Goal: Information Seeking & Learning: Learn about a topic

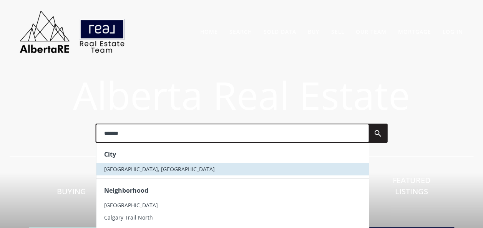
type input "*******"
click at [140, 167] on li "[GEOGRAPHIC_DATA], [GEOGRAPHIC_DATA]" at bounding box center [232, 169] width 273 height 12
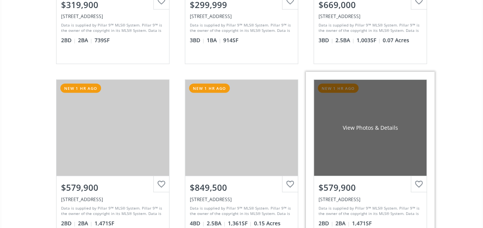
scroll to position [1154, 0]
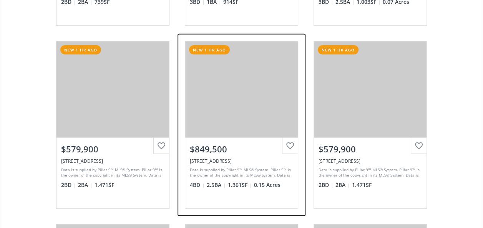
drag, startPoint x: 245, startPoint y: 102, endPoint x: 234, endPoint y: 91, distance: 15.8
click at [234, 91] on div "View Photos & Details" at bounding box center [241, 90] width 113 height 96
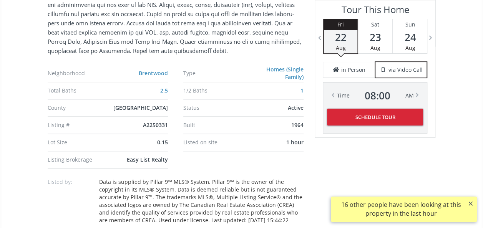
scroll to position [577, 0]
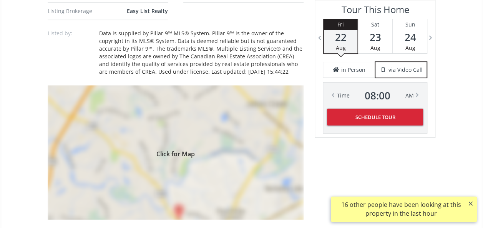
click at [230, 157] on div "Click for Map" at bounding box center [176, 152] width 256 height 135
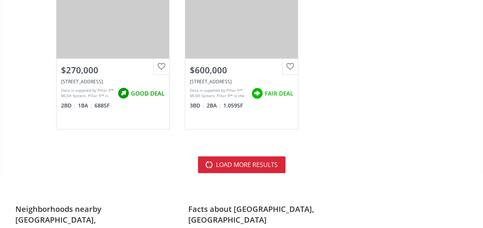
scroll to position [3077, 0]
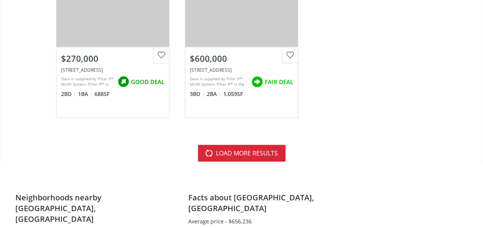
click at [272, 150] on button "load more results" at bounding box center [242, 153] width 88 height 17
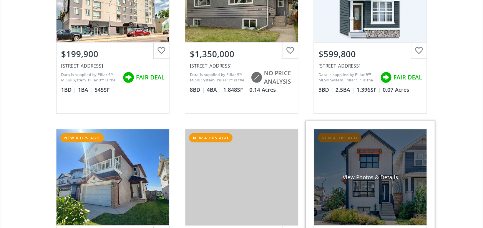
scroll to position [3885, 0]
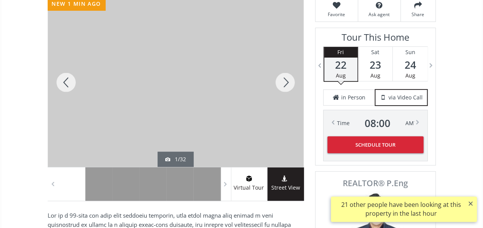
click at [291, 80] on div at bounding box center [285, 83] width 37 height 170
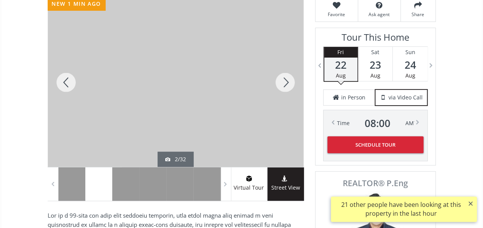
click at [291, 84] on div at bounding box center [285, 83] width 37 height 170
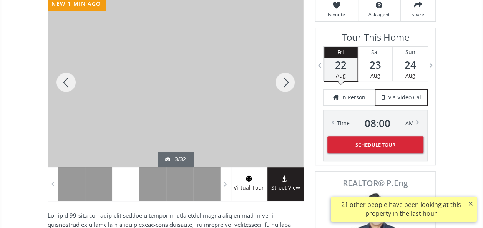
click at [291, 83] on div at bounding box center [285, 83] width 37 height 170
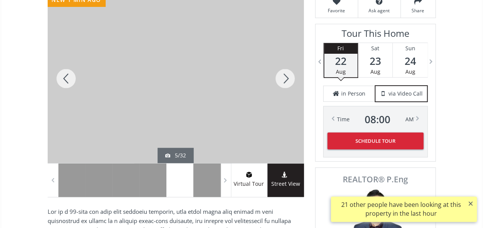
scroll to position [115, 0]
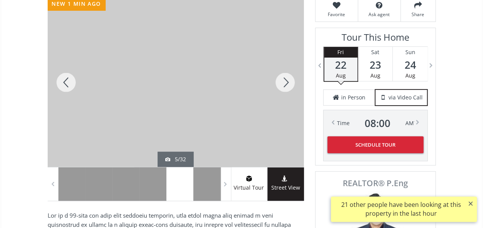
click at [288, 83] on div at bounding box center [285, 83] width 37 height 170
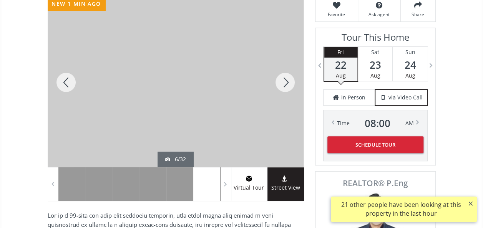
click at [288, 83] on div at bounding box center [285, 83] width 37 height 170
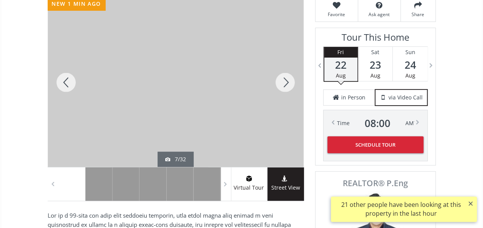
click at [287, 83] on div at bounding box center [285, 83] width 37 height 170
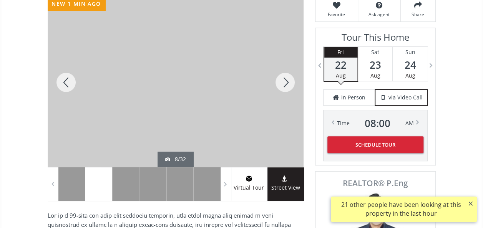
click at [285, 83] on div at bounding box center [285, 83] width 37 height 170
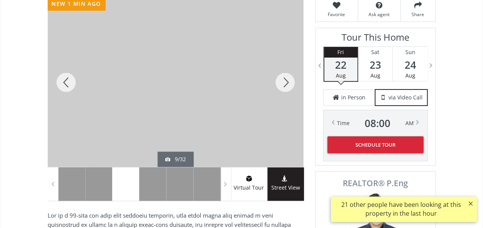
click at [285, 81] on div at bounding box center [285, 83] width 37 height 170
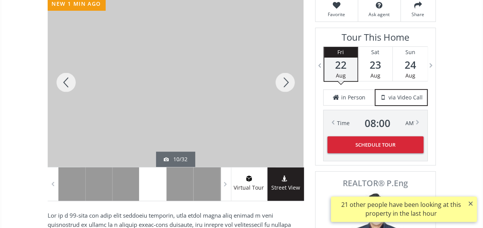
click at [285, 80] on div at bounding box center [285, 83] width 37 height 170
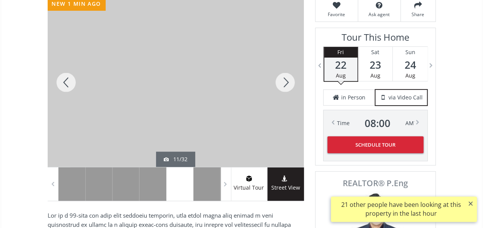
click at [285, 80] on div at bounding box center [285, 83] width 37 height 170
click at [285, 82] on div at bounding box center [285, 83] width 37 height 170
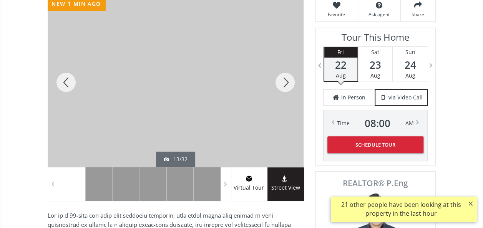
click at [285, 82] on div at bounding box center [285, 83] width 37 height 170
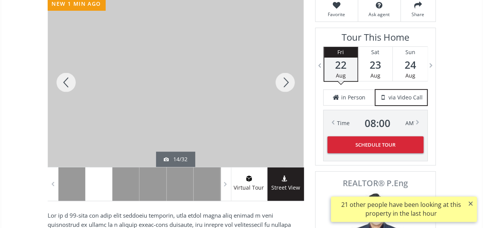
click at [286, 82] on div at bounding box center [285, 83] width 37 height 170
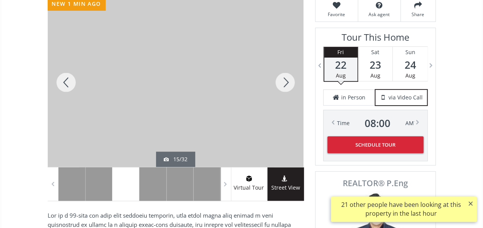
click at [286, 82] on div at bounding box center [285, 83] width 37 height 170
click at [287, 82] on div at bounding box center [285, 83] width 37 height 170
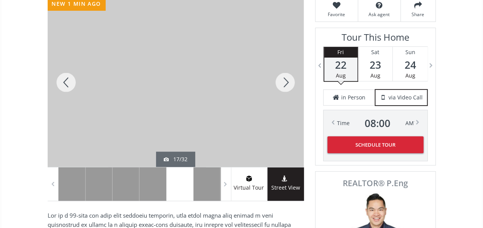
click at [281, 85] on div at bounding box center [285, 83] width 37 height 170
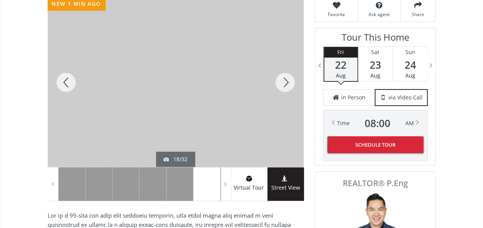
click at [284, 84] on div at bounding box center [285, 83] width 37 height 170
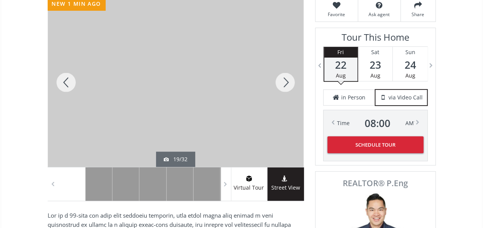
click at [284, 83] on div at bounding box center [285, 83] width 37 height 170
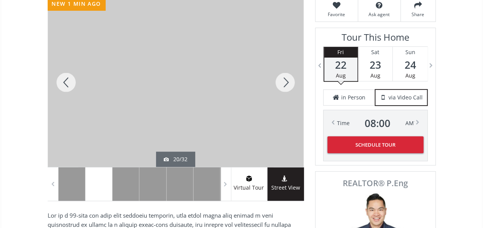
click at [283, 85] on div at bounding box center [285, 83] width 37 height 170
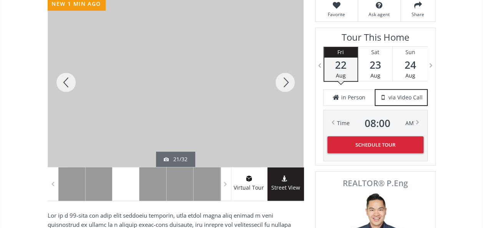
click at [283, 85] on div at bounding box center [285, 83] width 37 height 170
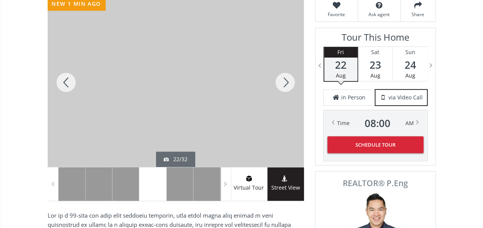
click at [283, 84] on div at bounding box center [285, 83] width 37 height 170
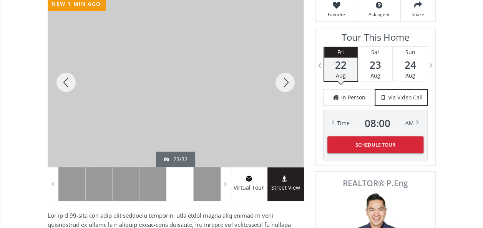
click at [283, 84] on div at bounding box center [285, 83] width 37 height 170
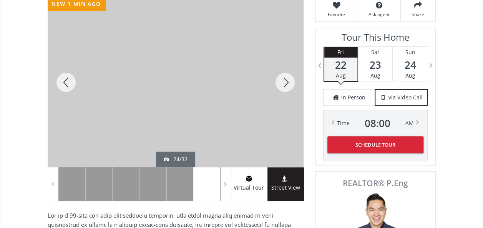
click at [283, 84] on div at bounding box center [285, 83] width 37 height 170
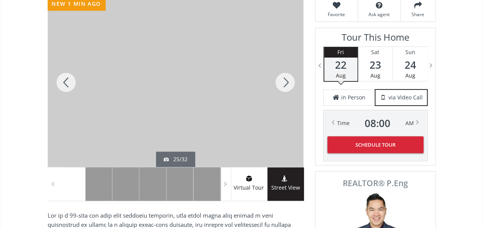
click at [283, 85] on div at bounding box center [285, 83] width 37 height 170
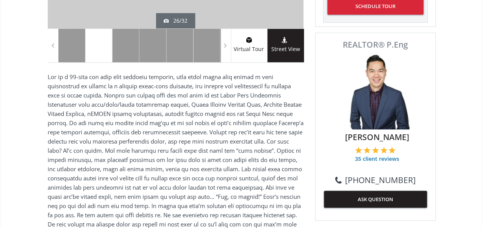
scroll to position [269, 0]
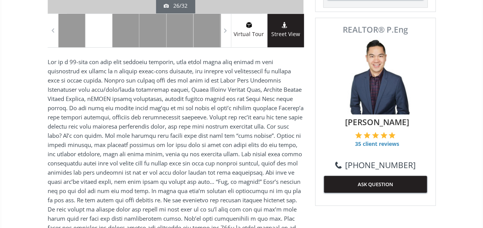
click at [287, 34] on span "Street View" at bounding box center [286, 34] width 37 height 9
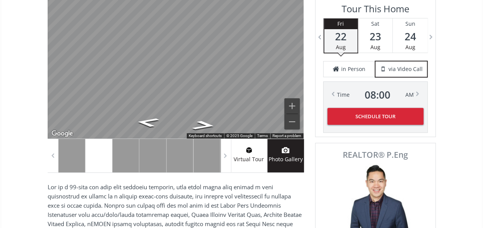
scroll to position [77, 0]
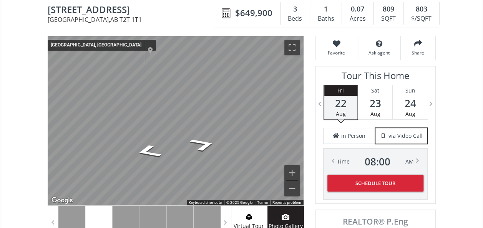
drag, startPoint x: 134, startPoint y: 10, endPoint x: 43, endPoint y: 7, distance: 90.8
copy span "1907 31 Avenue SW"
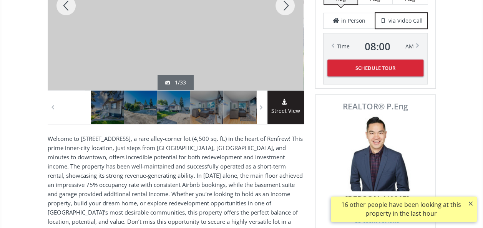
scroll to position [231, 0]
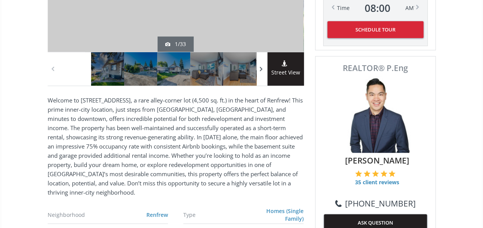
click at [261, 71] on span at bounding box center [262, 69] width 8 height 12
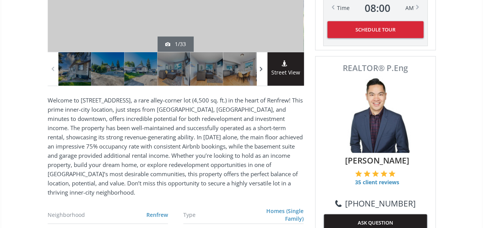
click at [261, 75] on div at bounding box center [262, 68] width 11 height 33
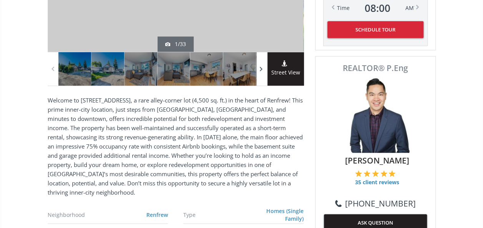
click at [261, 75] on div at bounding box center [262, 68] width 11 height 33
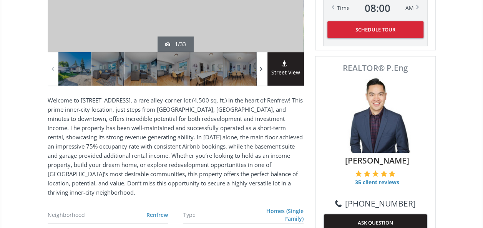
click at [261, 75] on div at bounding box center [262, 68] width 11 height 33
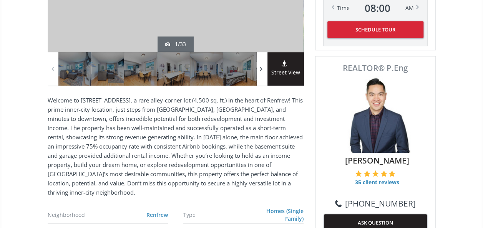
click at [261, 76] on div at bounding box center [262, 68] width 11 height 33
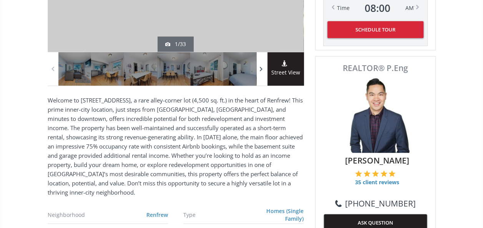
click at [262, 76] on div at bounding box center [262, 68] width 11 height 33
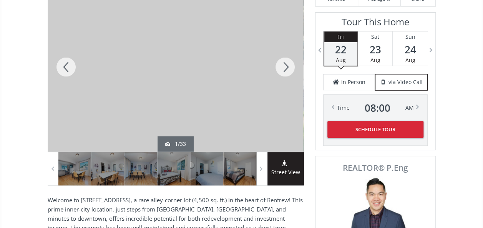
scroll to position [192, 0]
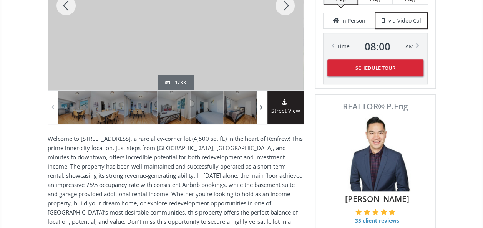
click at [262, 105] on span at bounding box center [262, 108] width 8 height 12
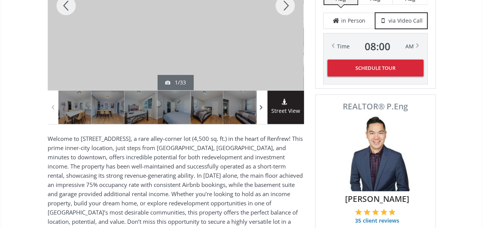
click at [262, 105] on span at bounding box center [262, 108] width 8 height 12
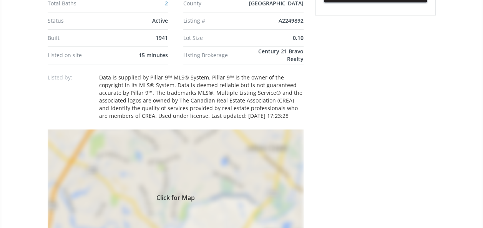
scroll to position [462, 0]
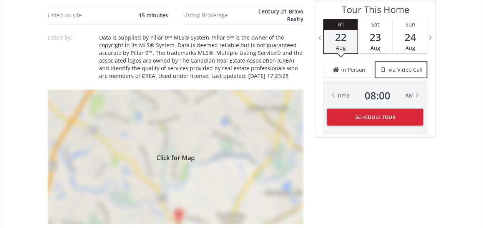
click at [240, 149] on div "Click for Map" at bounding box center [176, 157] width 256 height 135
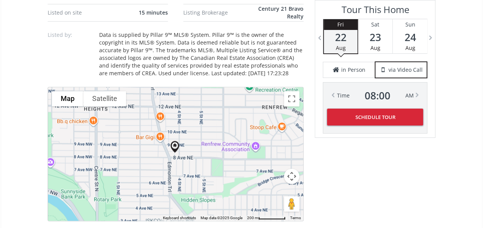
scroll to position [538, 0]
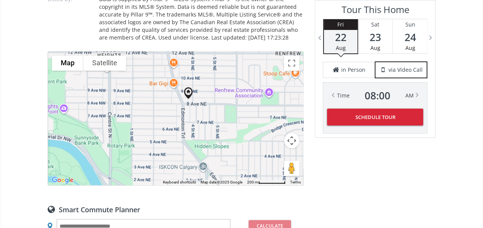
drag, startPoint x: 180, startPoint y: 150, endPoint x: 193, endPoint y: 130, distance: 23.6
click at [193, 130] on div at bounding box center [175, 119] width 255 height 134
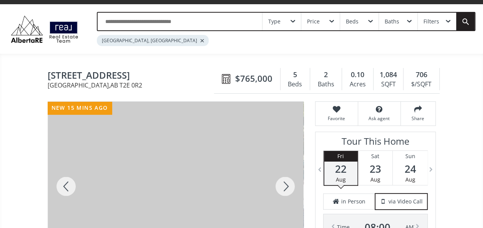
scroll to position [0, 0]
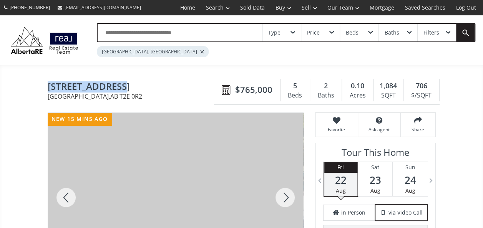
drag, startPoint x: 45, startPoint y: 87, endPoint x: 120, endPoint y: 88, distance: 75.4
copy span "424 8 Avenue NE"
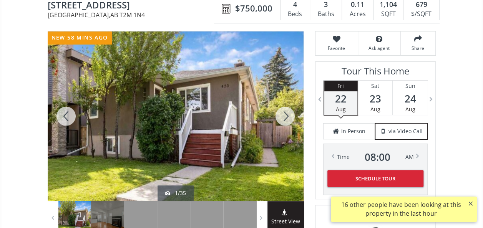
scroll to position [77, 0]
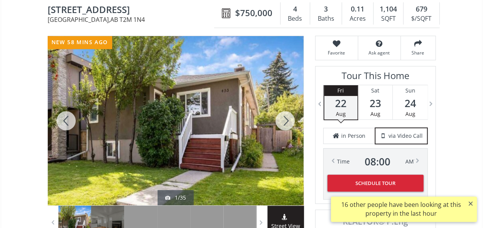
click at [286, 118] on div at bounding box center [285, 121] width 37 height 170
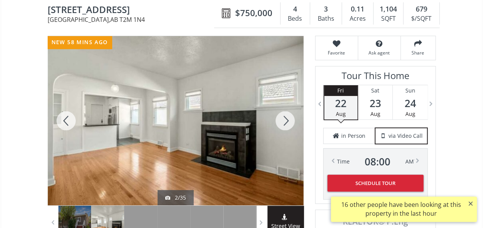
click at [286, 119] on div at bounding box center [285, 121] width 37 height 170
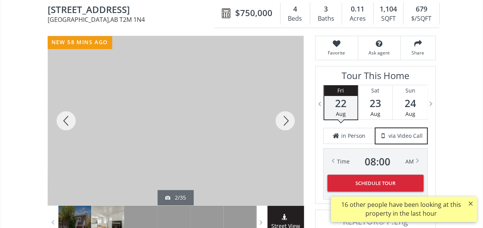
click at [286, 118] on div at bounding box center [285, 121] width 37 height 170
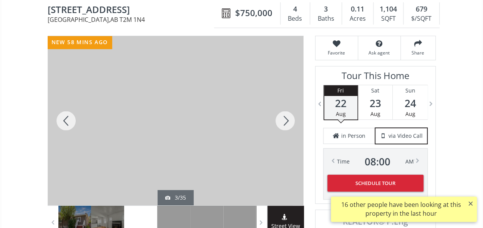
click at [286, 118] on div at bounding box center [285, 121] width 37 height 170
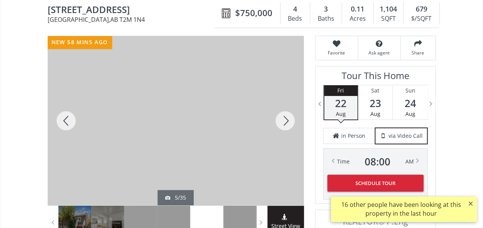
click at [286, 118] on div at bounding box center [285, 121] width 37 height 170
click at [286, 120] on div at bounding box center [285, 121] width 37 height 170
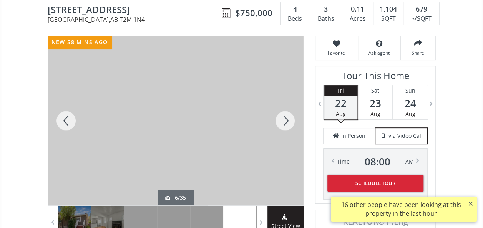
click at [286, 120] on div at bounding box center [285, 121] width 37 height 170
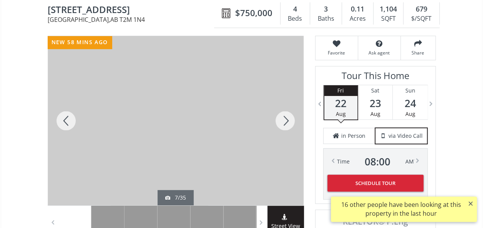
click at [286, 121] on div at bounding box center [285, 121] width 37 height 170
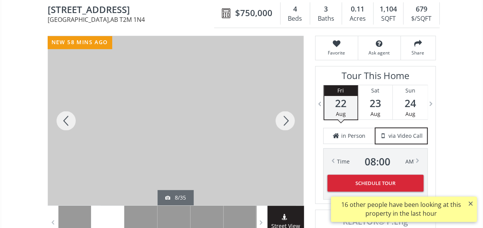
click at [287, 122] on div at bounding box center [285, 121] width 37 height 170
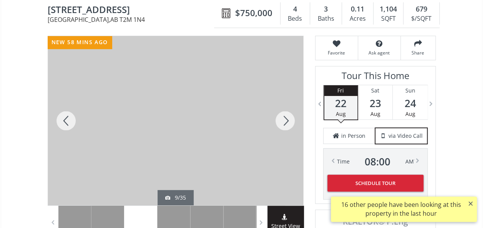
click at [287, 122] on div at bounding box center [285, 121] width 37 height 170
click at [288, 122] on div at bounding box center [285, 121] width 37 height 170
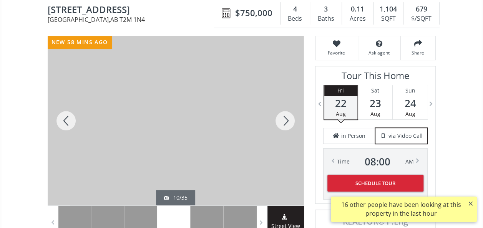
click at [288, 122] on div at bounding box center [285, 121] width 37 height 170
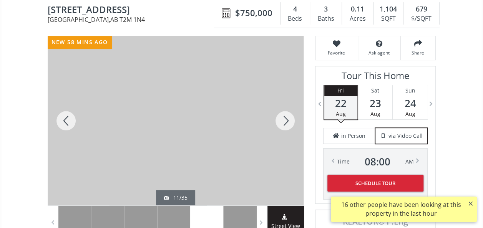
click at [288, 122] on div at bounding box center [285, 121] width 37 height 170
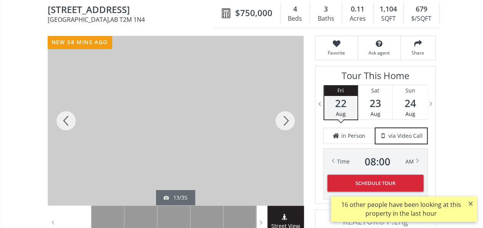
click at [288, 123] on div at bounding box center [285, 121] width 37 height 170
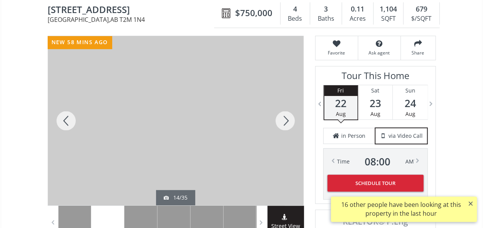
click at [288, 123] on div at bounding box center [285, 121] width 37 height 170
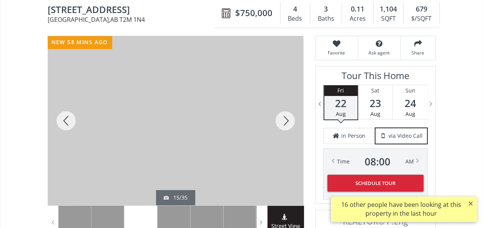
click at [288, 125] on div at bounding box center [285, 121] width 37 height 170
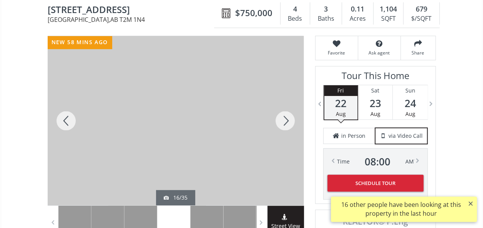
click at [288, 125] on div at bounding box center [285, 121] width 37 height 170
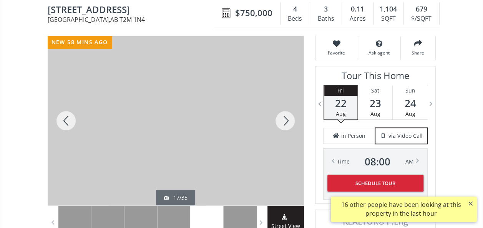
click at [288, 123] on div at bounding box center [285, 121] width 37 height 170
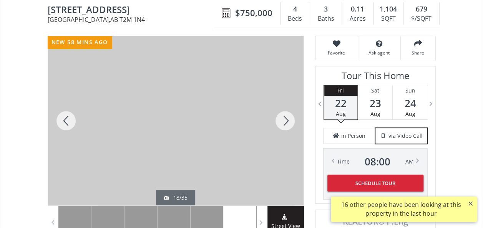
click at [288, 125] on div at bounding box center [285, 121] width 37 height 170
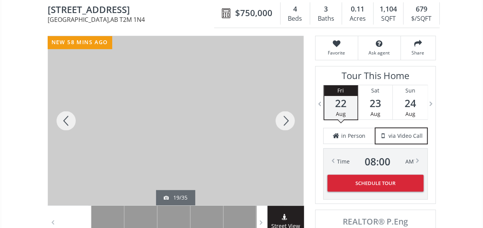
click at [288, 125] on div at bounding box center [285, 121] width 37 height 170
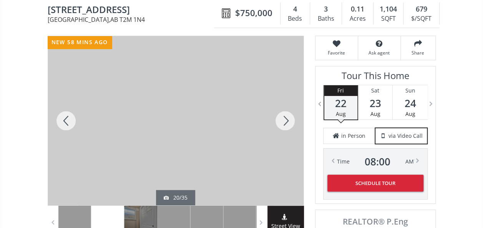
click at [288, 126] on div at bounding box center [285, 121] width 37 height 170
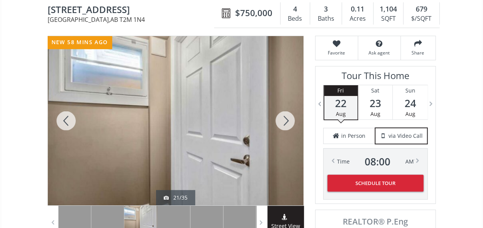
click at [288, 127] on div at bounding box center [285, 121] width 37 height 170
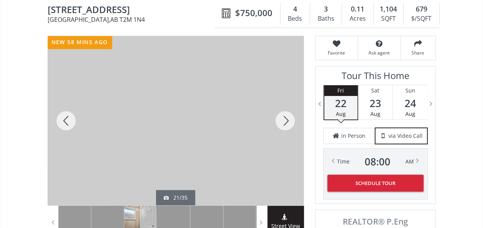
click at [288, 128] on div at bounding box center [285, 121] width 37 height 170
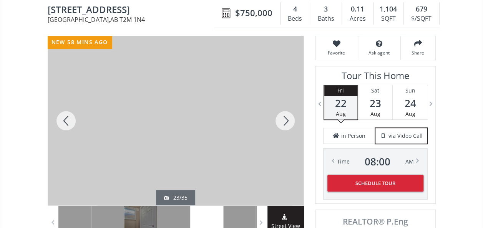
click at [108, 8] on span "453 22 Avenue NW" at bounding box center [133, 11] width 170 height 12
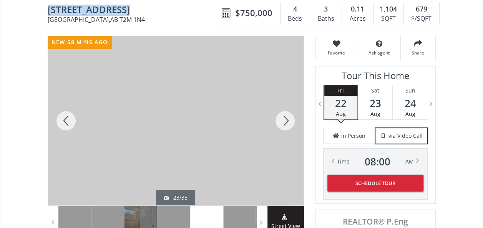
click at [108, 8] on span "453 22 Avenue NW" at bounding box center [133, 11] width 170 height 12
copy span "453 22 Avenue NW"
